Goal: Information Seeking & Learning: Learn about a topic

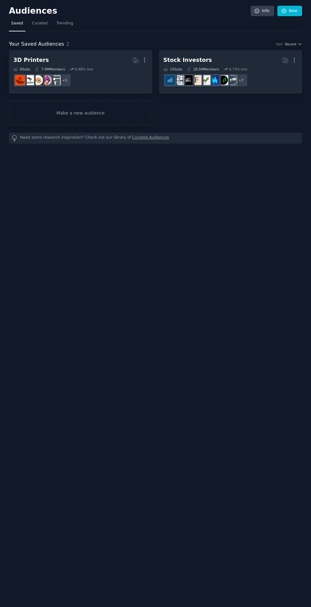
click at [120, 61] on h2 "3D Printers More" at bounding box center [80, 60] width 134 height 11
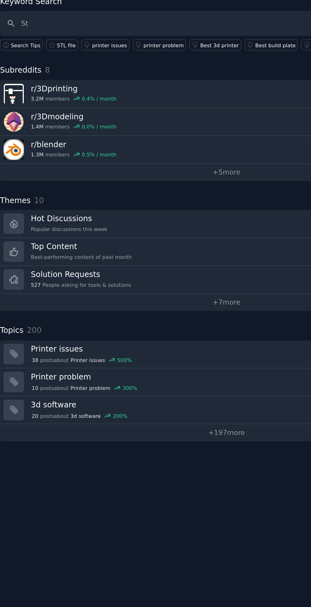
type input "Stl"
type input "STL file"
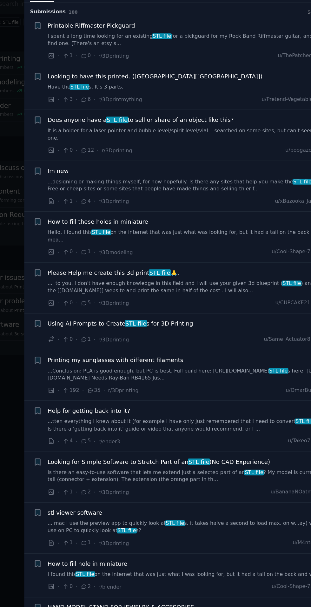
click at [124, 73] on span "Printable Riffmaster Pickguard" at bounding box center [113, 70] width 67 height 7
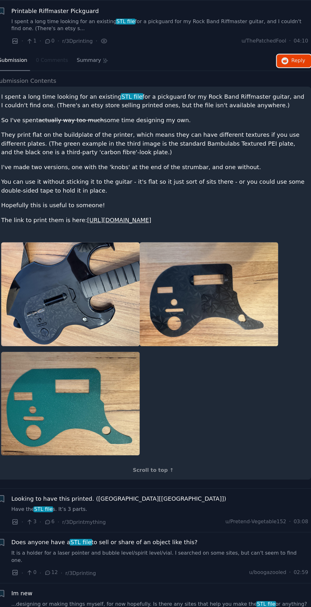
click at [290, 98] on icon "button" at bounding box center [291, 99] width 6 height 6
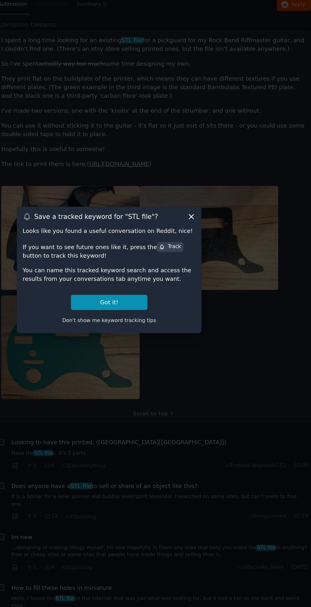
click at [222, 286] on div "Save a tracked keyword for " STL file "? Looks like you found a useful conversa…" at bounding box center [155, 303] width 142 height 97
click at [180, 334] on button "Got it!" at bounding box center [155, 329] width 59 height 12
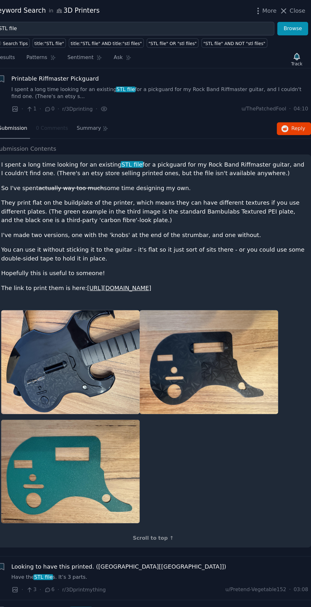
click at [176, 254] on img at bounding box center [125, 279] width 107 height 80
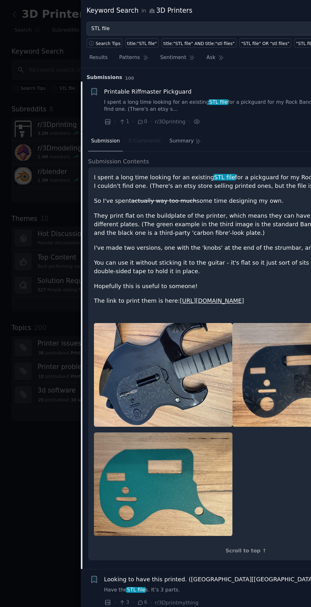
click at [126, 32] on div "title:"STL file" AND title:"stl files"" at bounding box center [153, 33] width 55 height 4
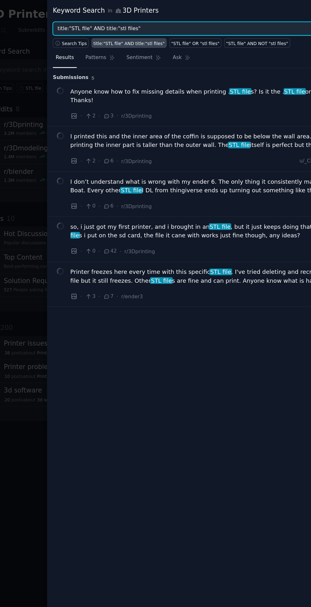
click at [145, 22] on input "title:"STL file" AND title:"stl files"" at bounding box center [175, 22] width 216 height 11
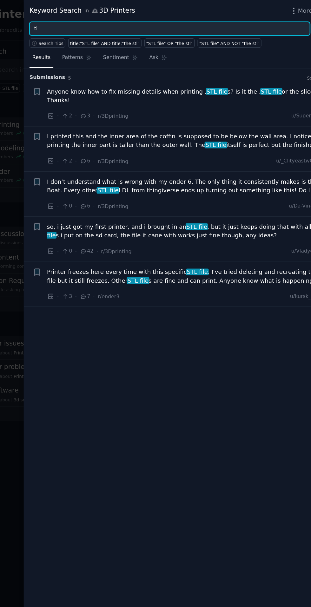
type input "t"
click at [285, 17] on button "Browse" at bounding box center [297, 22] width 24 height 11
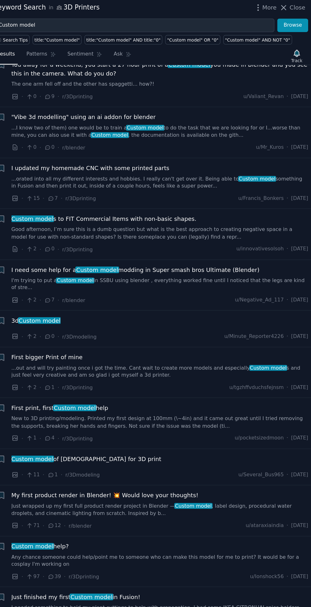
click at [214, 246] on div "3d Custom model" at bounding box center [194, 249] width 229 height 7
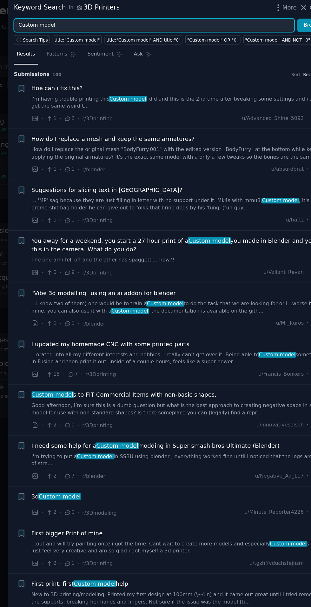
click at [173, 22] on input "Custom model" at bounding box center [175, 22] width 216 height 11
type input "C"
type input "Need stl"
click at [285, 17] on button "Browse" at bounding box center [297, 22] width 24 height 11
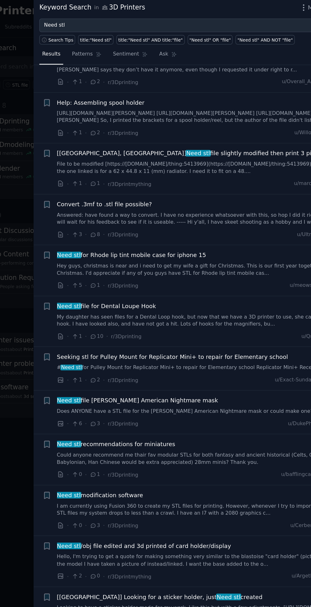
click at [186, 166] on link "Answered: have found a way to convert. I have no experience whatsoever with thi…" at bounding box center [194, 171] width 229 height 11
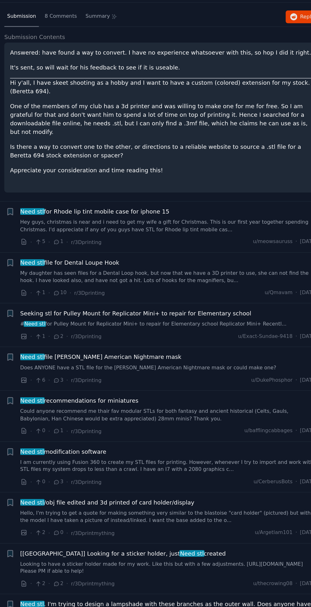
scroll to position [202, 0]
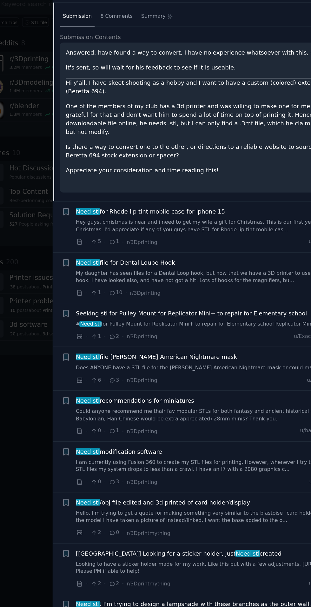
click at [117, 219] on link "Hey guys, christmas is near and i need to get my wife a gift for Christmas. Thi…" at bounding box center [194, 224] width 229 height 11
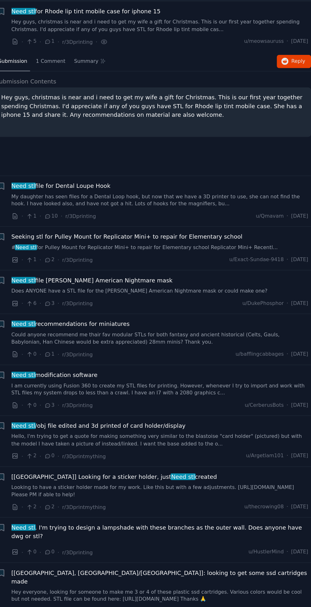
click at [208, 193] on div "Need stl file for Dental Loupe Hook" at bounding box center [194, 195] width 229 height 7
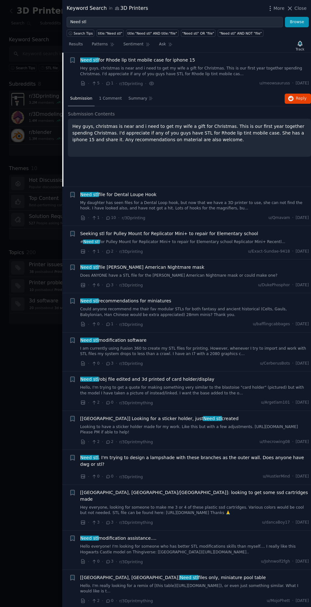
click at [100, 191] on span "Need stl file for Dental Loupe Hook" at bounding box center [118, 194] width 76 height 7
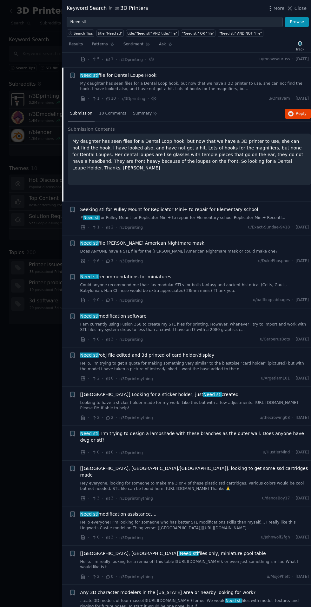
scroll to position [212, 0]
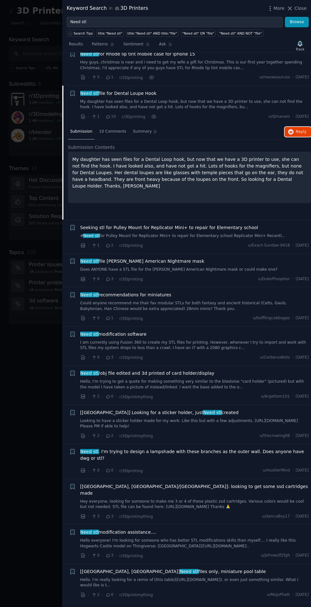
click at [299, 131] on span "Reply on Reddit" at bounding box center [301, 132] width 11 height 6
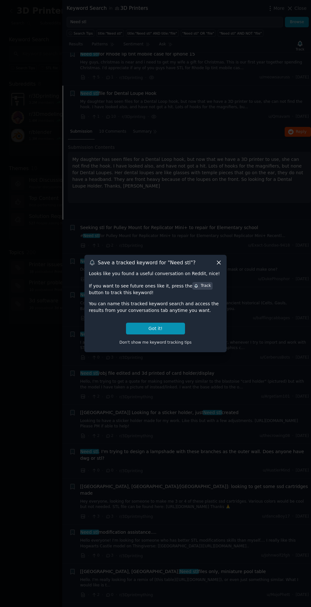
click at [194, 336] on div "Looks like you found a useful conversation on Reddit, nice! If you want to see …" at bounding box center [155, 308] width 133 height 77
click at [170, 334] on button "Got it!" at bounding box center [155, 329] width 59 height 12
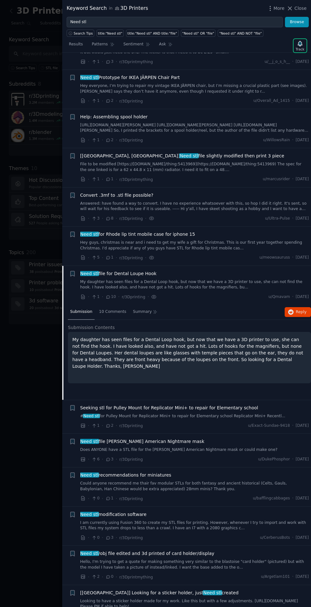
scroll to position [0, 0]
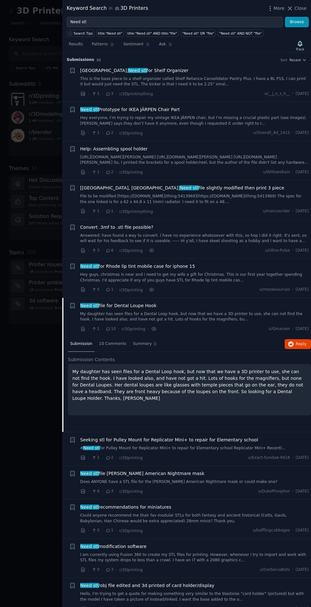
click at [158, 109] on span "Need stl Prototype for IKEA JÄRPEN Chair Part" at bounding box center [130, 109] width 100 height 7
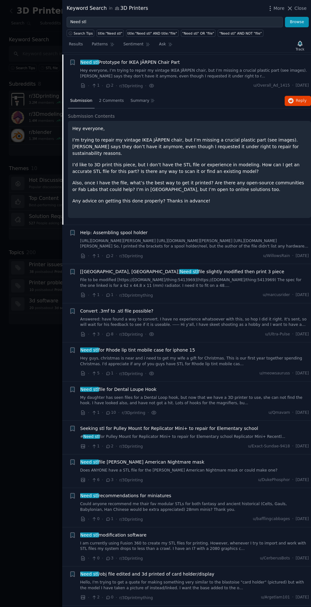
scroll to position [49, 0]
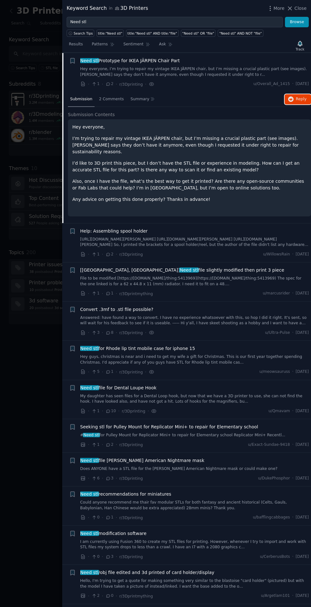
click at [294, 97] on button "Reply on Reddit" at bounding box center [297, 99] width 26 height 10
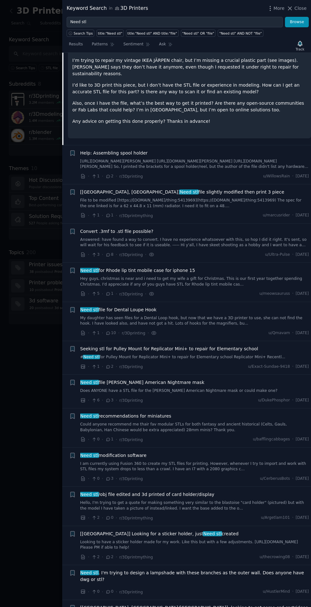
scroll to position [130, 0]
